Goal: Book appointment/travel/reservation

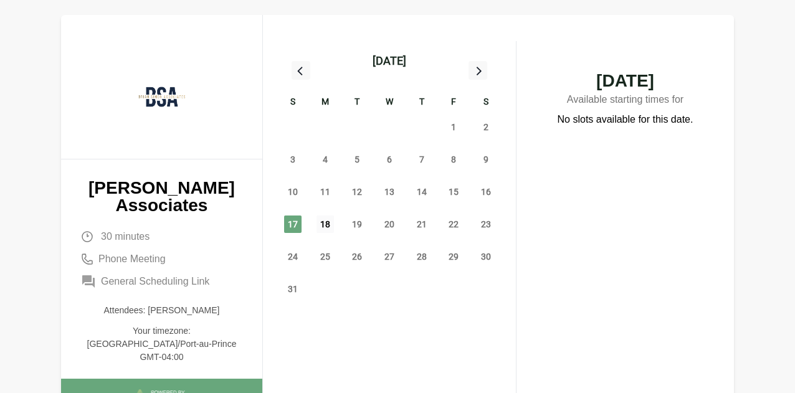
click at [330, 226] on span "18" at bounding box center [324, 224] width 17 height 17
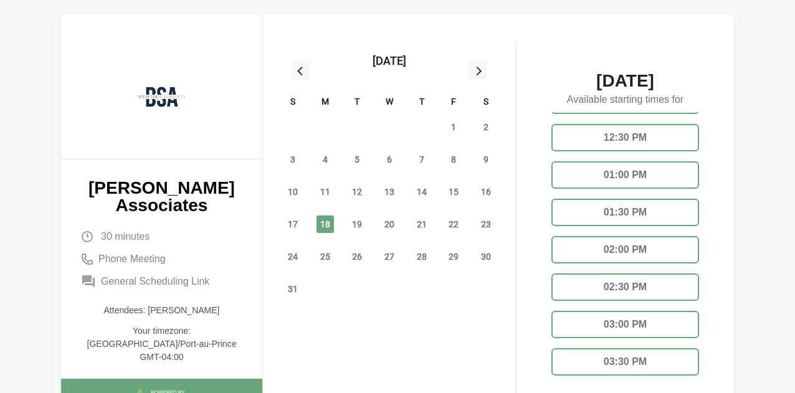
scroll to position [161, 0]
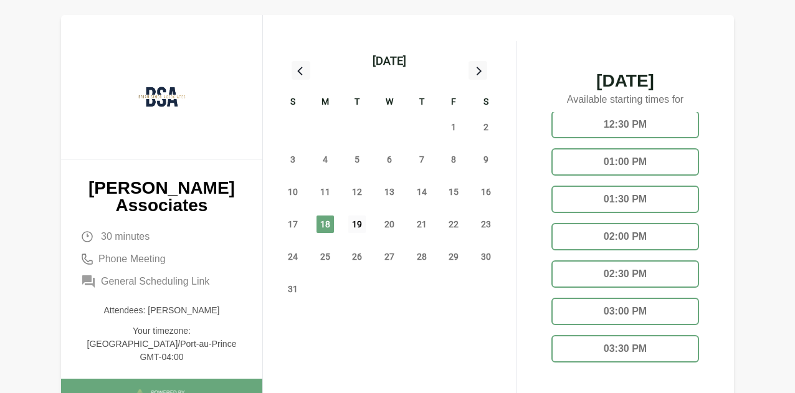
click at [351, 226] on span "19" at bounding box center [356, 224] width 17 height 17
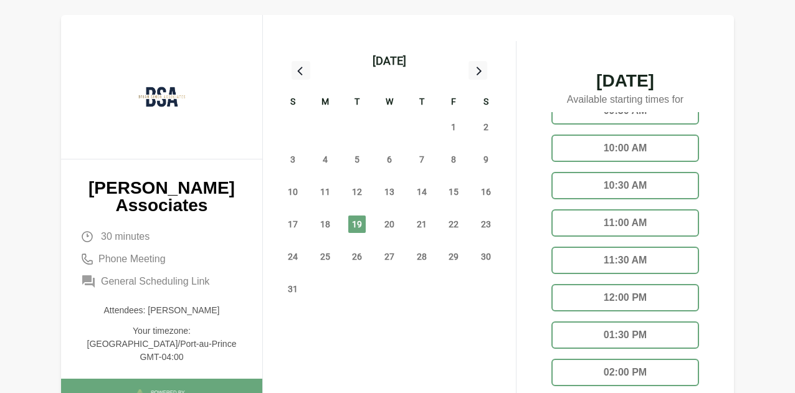
scroll to position [62, 0]
click at [329, 225] on span "18" at bounding box center [324, 224] width 17 height 17
click at [620, 291] on div "01:30 PM" at bounding box center [625, 297] width 148 height 27
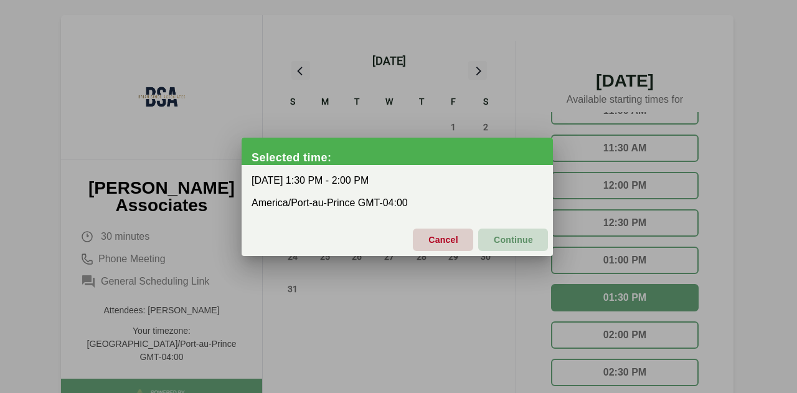
click at [503, 237] on span "Continue" at bounding box center [513, 240] width 40 height 26
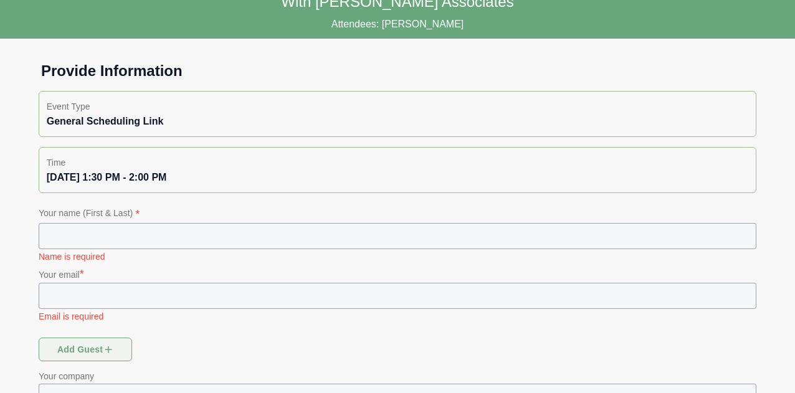
scroll to position [62, 0]
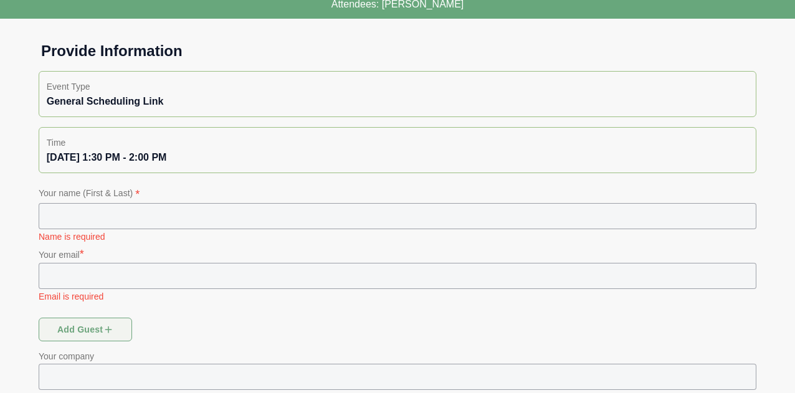
click at [158, 206] on input "text" at bounding box center [398, 216] width 718 height 26
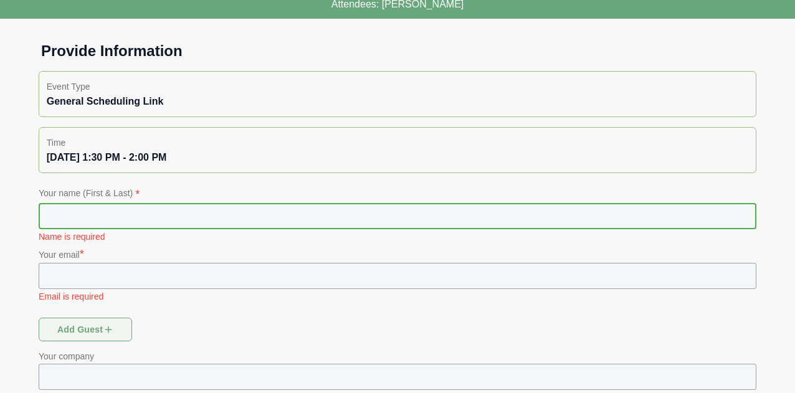
type input "**********"
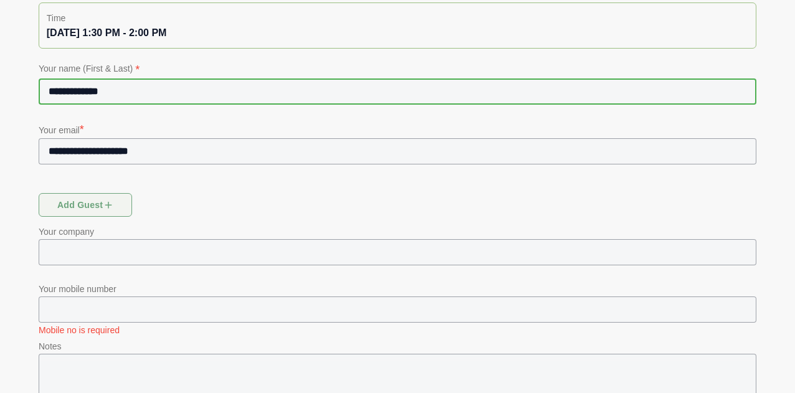
scroll to position [249, 0]
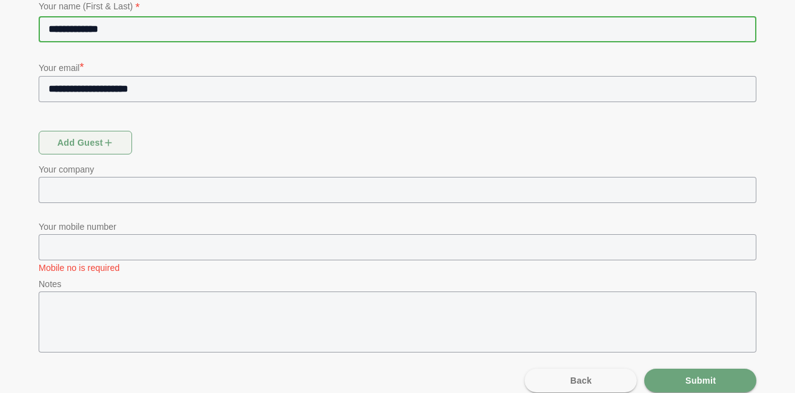
click at [96, 192] on input "text" at bounding box center [398, 190] width 718 height 26
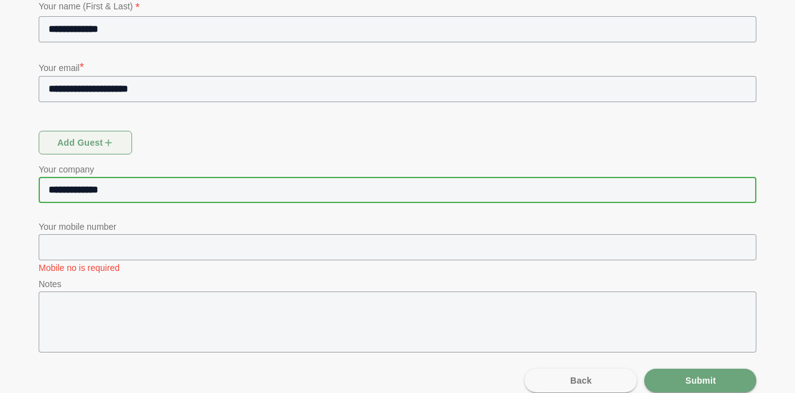
type input "**********"
click at [120, 247] on input "text" at bounding box center [408, 247] width 696 height 26
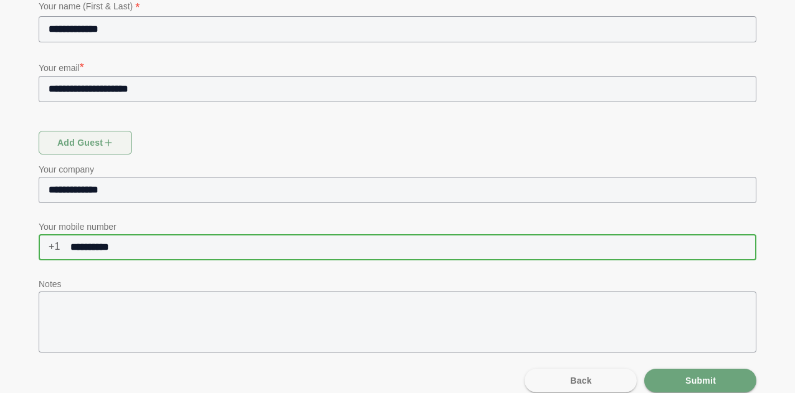
type input "**********"
click at [71, 315] on textarea at bounding box center [398, 322] width 718 height 61
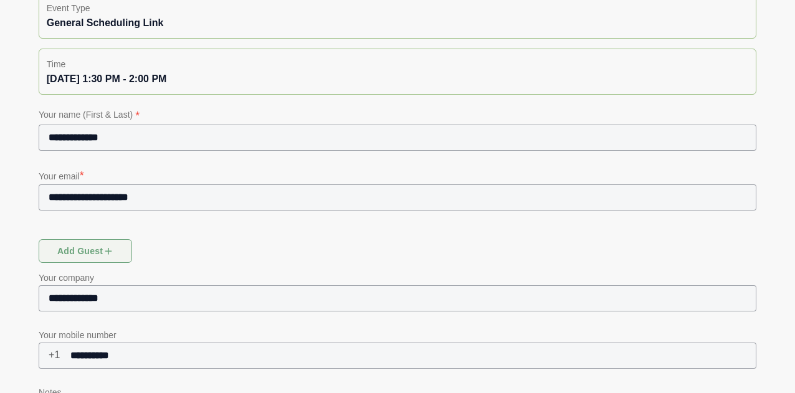
scroll to position [262, 0]
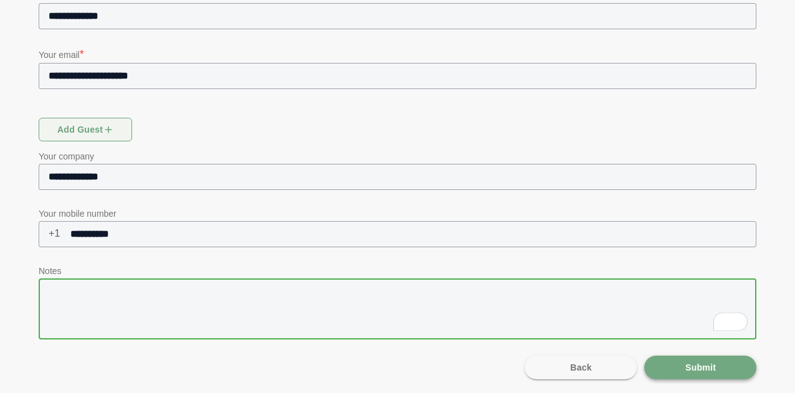
click at [715, 364] on span "Submit" at bounding box center [700, 368] width 31 height 24
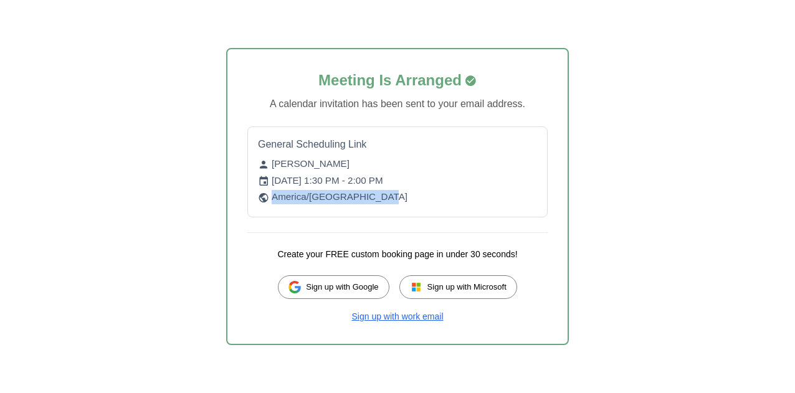
drag, startPoint x: 386, startPoint y: 201, endPoint x: 254, endPoint y: 197, distance: 132.7
click at [254, 197] on div "General Scheduling Link [PERSON_NAME] [DATE] 1:30 PM - 2:00 PM America/[GEOGRAP…" at bounding box center [397, 171] width 300 height 91
copy p "America/[GEOGRAPHIC_DATA]"
drag, startPoint x: 458, startPoint y: 179, endPoint x: 275, endPoint y: 178, distance: 182.5
click at [275, 178] on p "[DATE] 1:30 PM - 2:00 PM" at bounding box center [397, 181] width 279 height 14
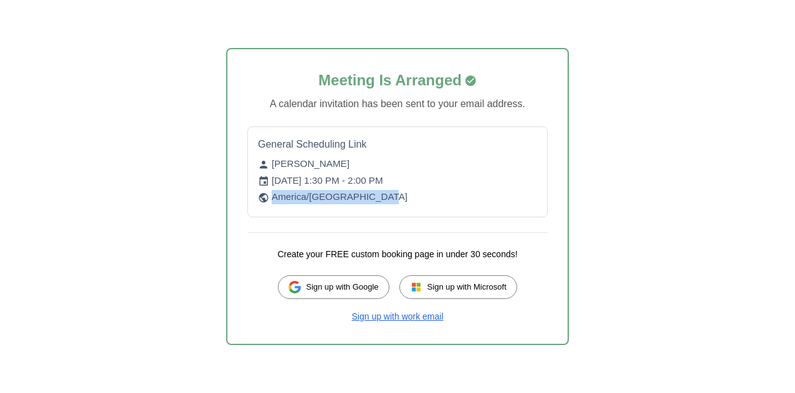
copy p "[DATE] 1:30 PM - 2:00 PM"
